Goal: Task Accomplishment & Management: Manage account settings

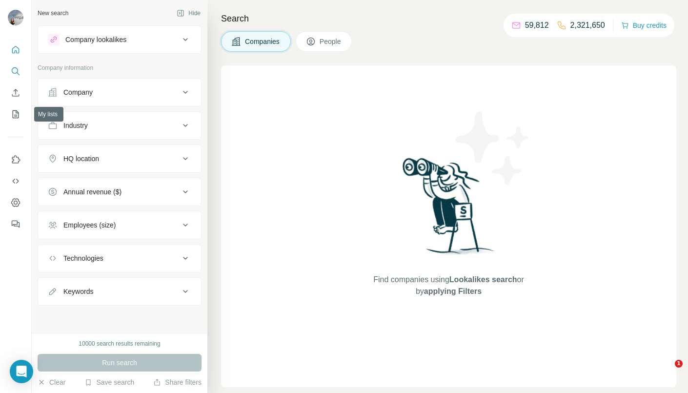
click at [19, 51] on icon "Quick start" at bounding box center [15, 49] width 7 height 7
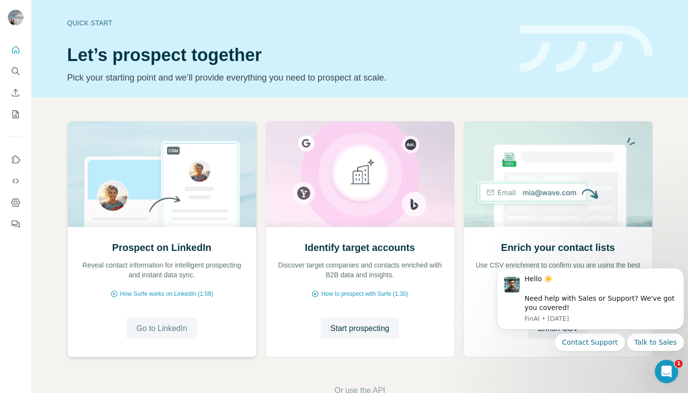
click at [179, 320] on button "Go to LinkedIn" at bounding box center [161, 327] width 70 height 21
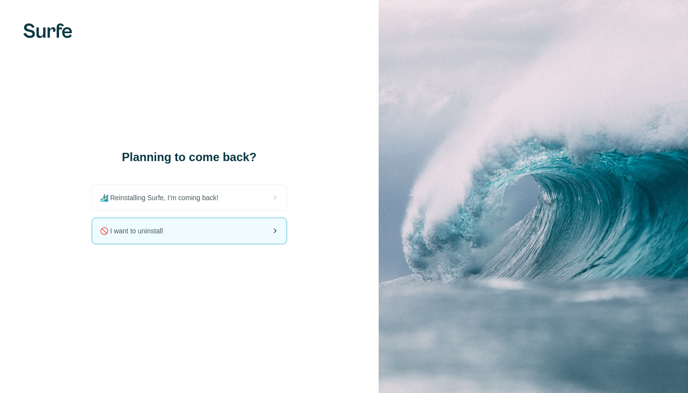
click at [172, 222] on div "🚫 I want to uninstall" at bounding box center [189, 230] width 194 height 25
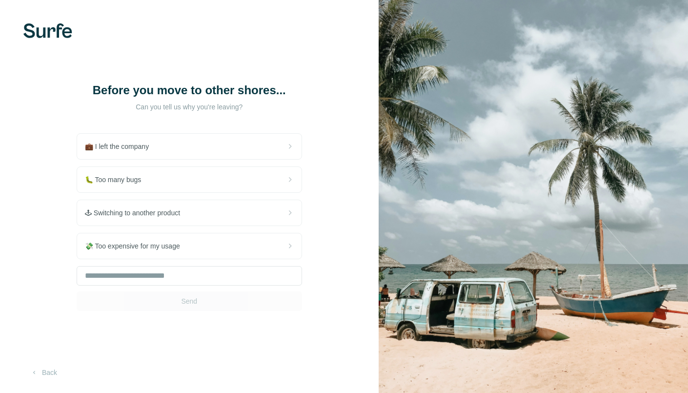
click at [192, 188] on div "🐛 Too many bugs" at bounding box center [189, 179] width 224 height 25
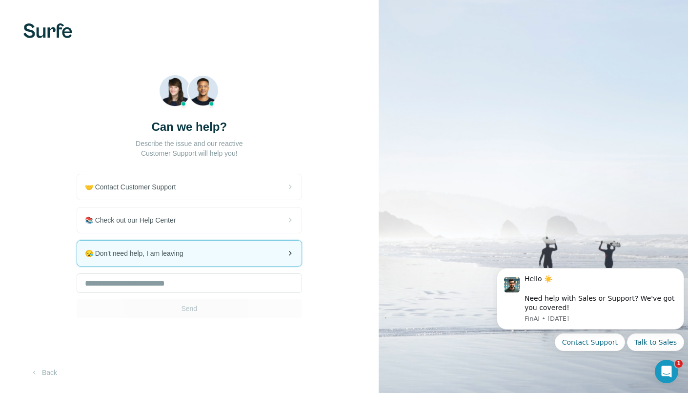
click at [200, 261] on div "😪 Don't need help, I am leaving" at bounding box center [189, 252] width 224 height 25
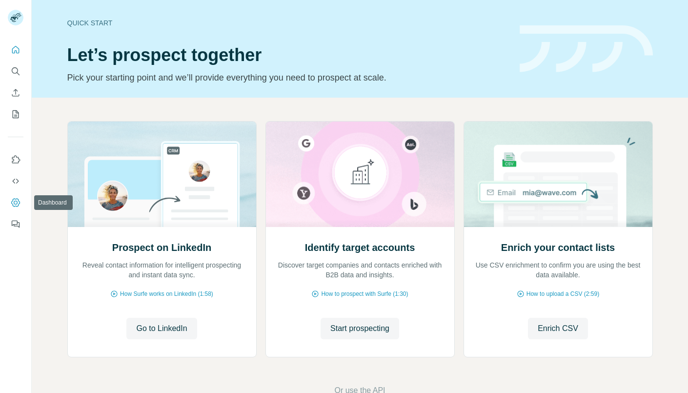
click at [18, 199] on icon "Dashboard" at bounding box center [15, 202] width 9 height 8
